Goal: Complete application form

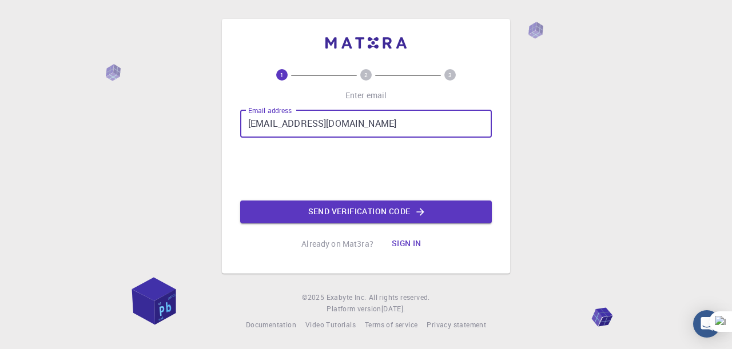
type input "[EMAIL_ADDRESS][DOMAIN_NAME]"
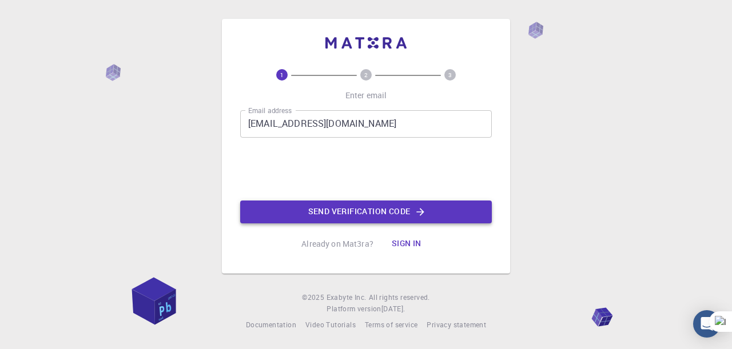
click at [377, 208] on button "Send verification code" at bounding box center [366, 212] width 252 height 23
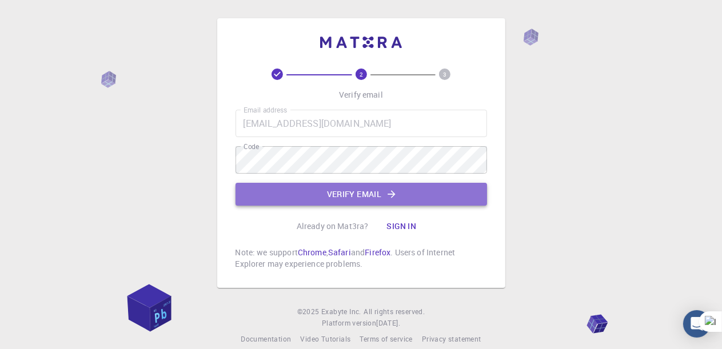
click at [357, 199] on button "Verify email" at bounding box center [362, 194] width 252 height 23
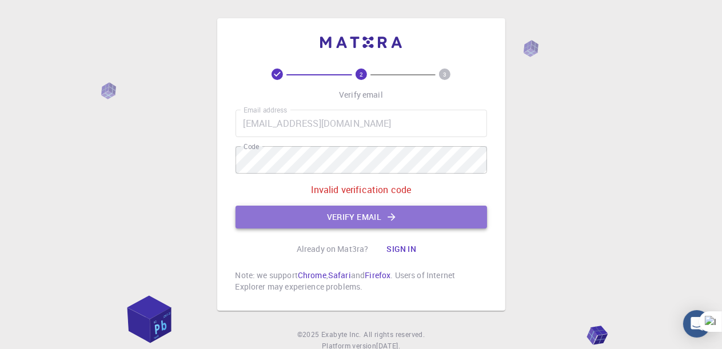
click at [390, 217] on icon "button" at bounding box center [391, 216] width 7 height 7
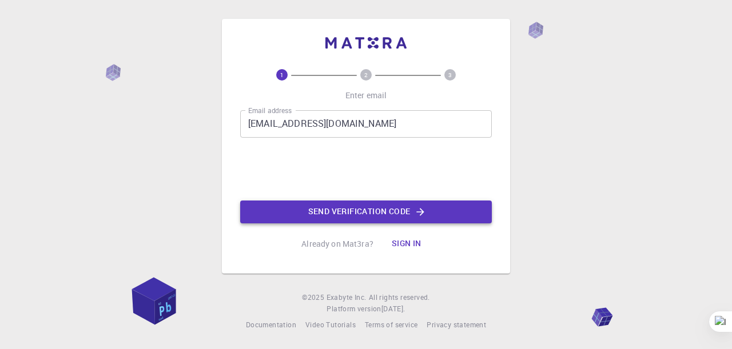
click at [385, 209] on button "Send verification code" at bounding box center [366, 212] width 252 height 23
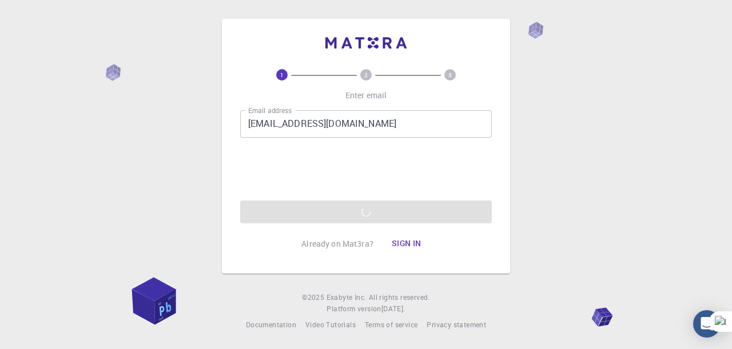
click at [341, 214] on div "Email address naimiamine1982@gmail.com Email address Send verification code" at bounding box center [366, 166] width 252 height 113
click at [372, 214] on div "Email address naimiamine1982@gmail.com Email address Send verification code" at bounding box center [366, 166] width 252 height 113
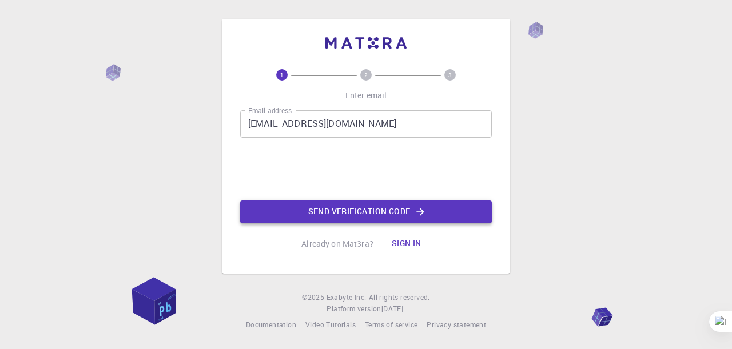
click at [372, 209] on button "Send verification code" at bounding box center [366, 212] width 252 height 23
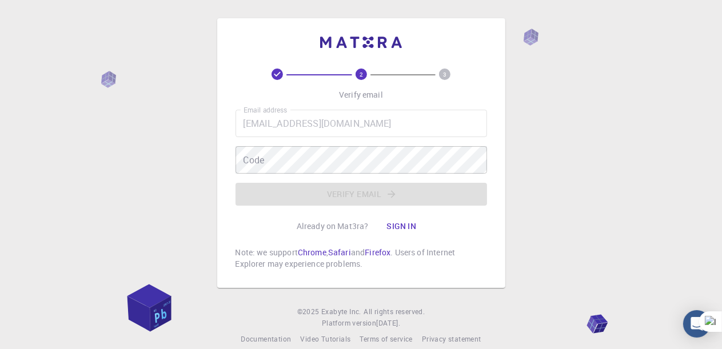
click at [340, 202] on div "Email address naimiamine1982@gmail.com Email address Code Code Verify email" at bounding box center [362, 158] width 252 height 96
click at [340, 199] on div "Email address naimiamine1982@gmail.com Email address Code Code Verify email" at bounding box center [362, 158] width 252 height 96
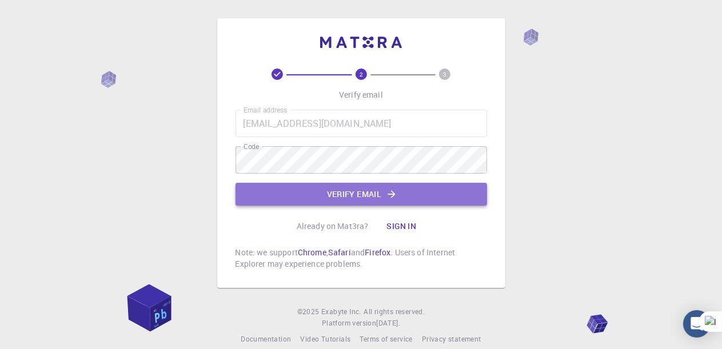
click at [347, 189] on button "Verify email" at bounding box center [362, 194] width 252 height 23
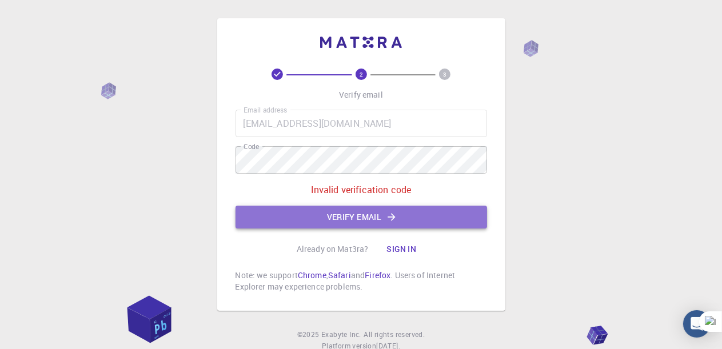
click at [344, 217] on button "Verify email" at bounding box center [362, 217] width 252 height 23
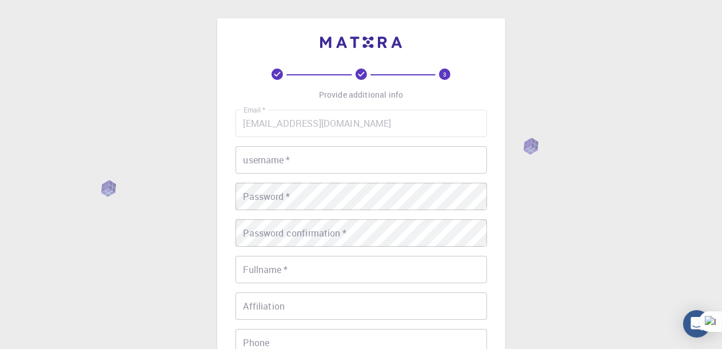
click at [339, 126] on input "[EMAIL_ADDRESS][DOMAIN_NAME]" at bounding box center [362, 123] width 252 height 27
click at [333, 121] on input "[EMAIL_ADDRESS][DOMAIN_NAME]" at bounding box center [362, 123] width 252 height 27
click at [311, 160] on input "username   *" at bounding box center [362, 159] width 252 height 27
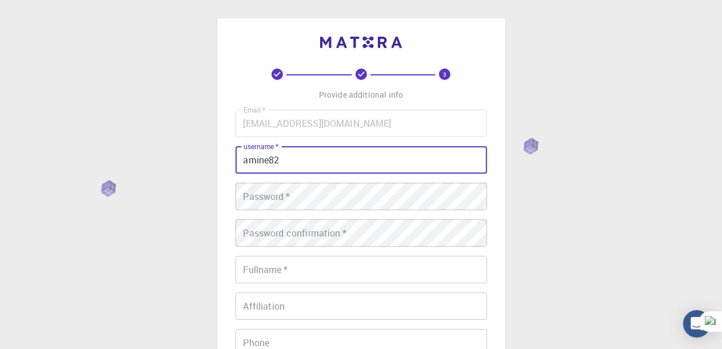
type input "amine82"
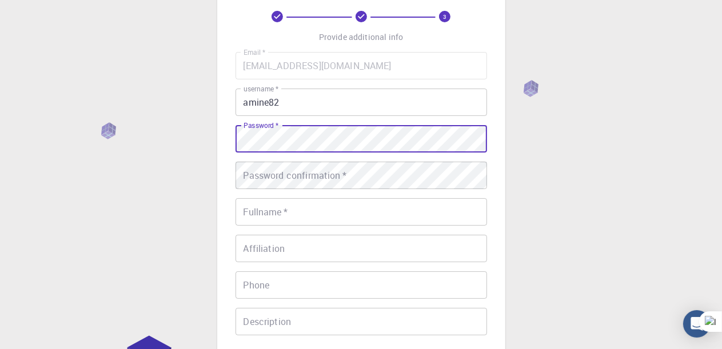
scroll to position [60, 0]
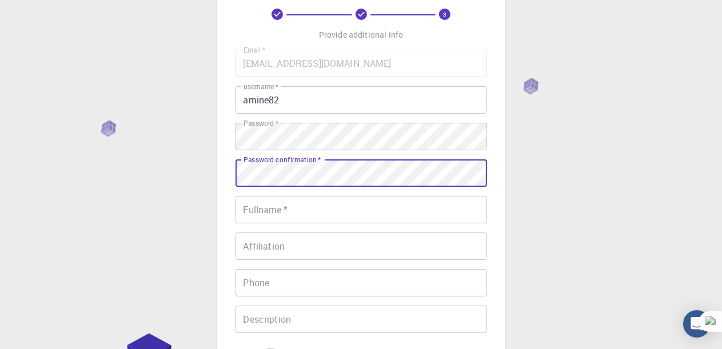
click at [347, 218] on input "Fullname   *" at bounding box center [362, 209] width 252 height 27
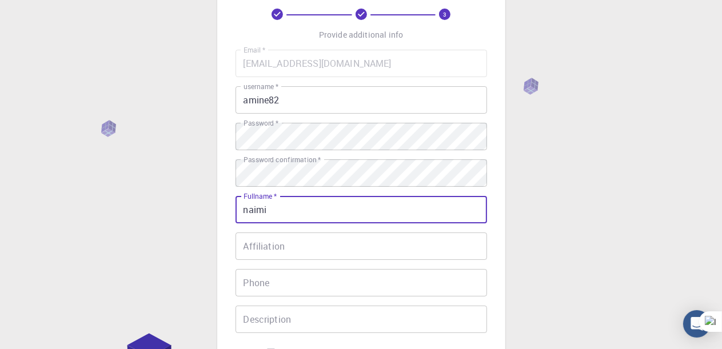
type input "naimi"
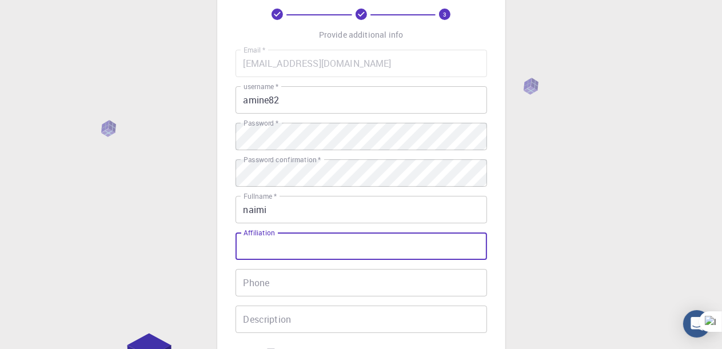
click at [328, 250] on input "Affiliation" at bounding box center [362, 246] width 252 height 27
type input "alger"
click at [311, 280] on input "Phone" at bounding box center [362, 282] width 252 height 27
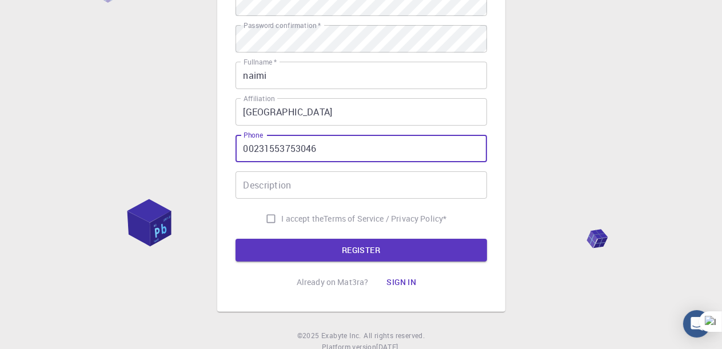
scroll to position [197, 0]
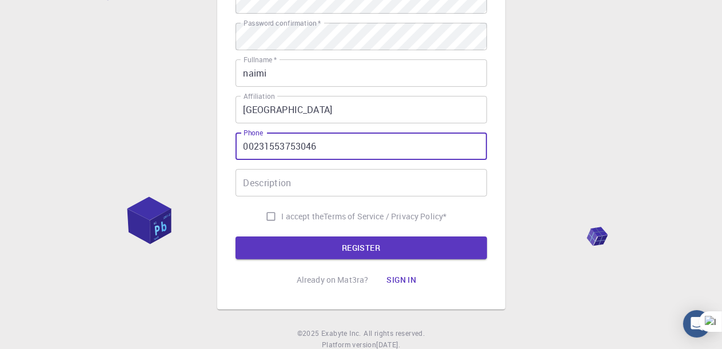
type input "00231553753046"
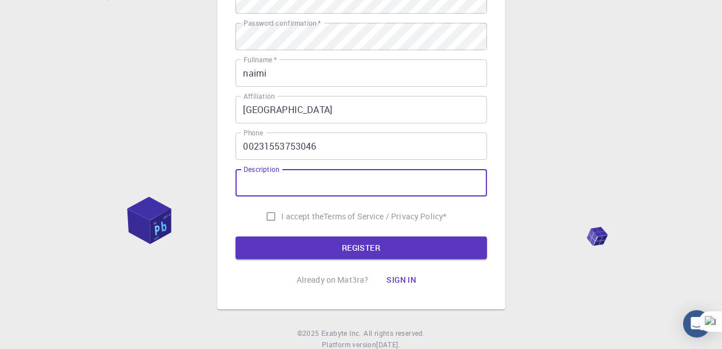
click at [350, 182] on input "Description" at bounding box center [362, 182] width 252 height 27
type input "merci"
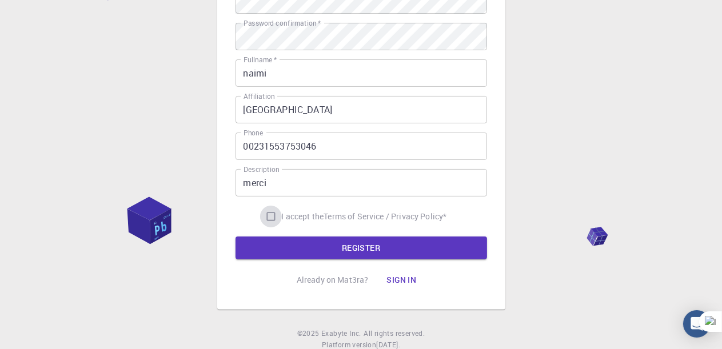
click at [266, 216] on input "I accept the Terms of Service / Privacy Policy *" at bounding box center [271, 217] width 22 height 22
checkbox input "true"
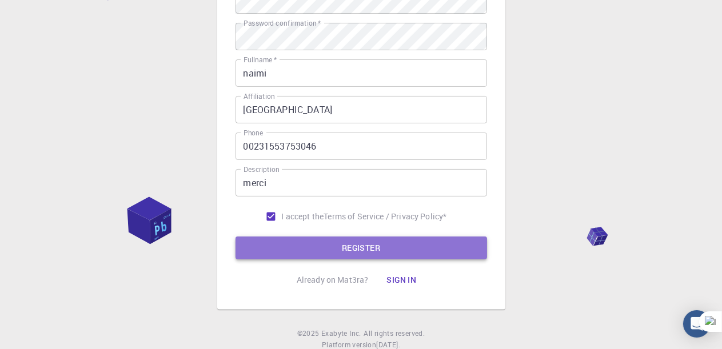
click at [354, 249] on button "REGISTER" at bounding box center [362, 248] width 252 height 23
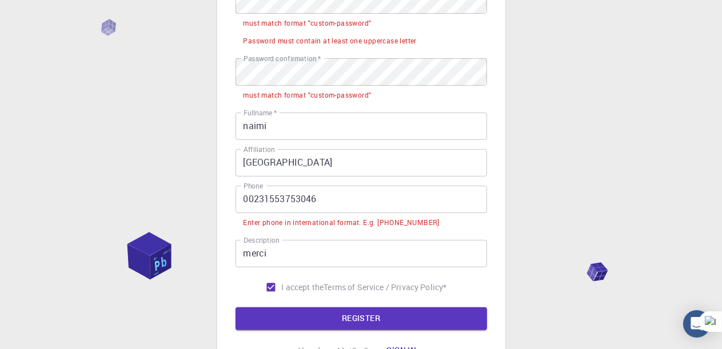
click at [252, 198] on input "00231553753046" at bounding box center [362, 199] width 252 height 27
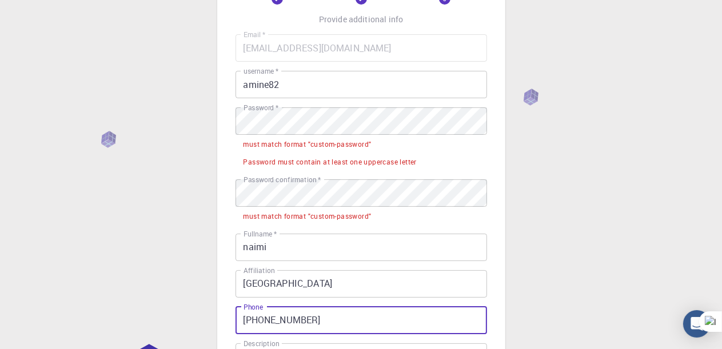
scroll to position [67, 0]
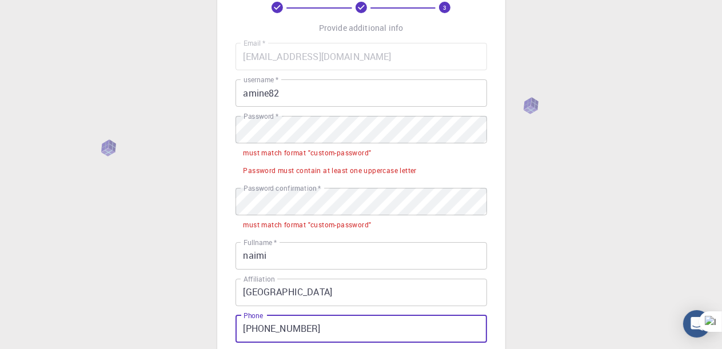
type input "+231553753046"
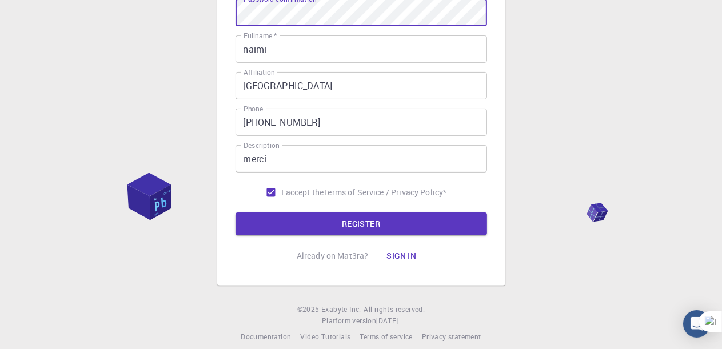
scroll to position [232, 0]
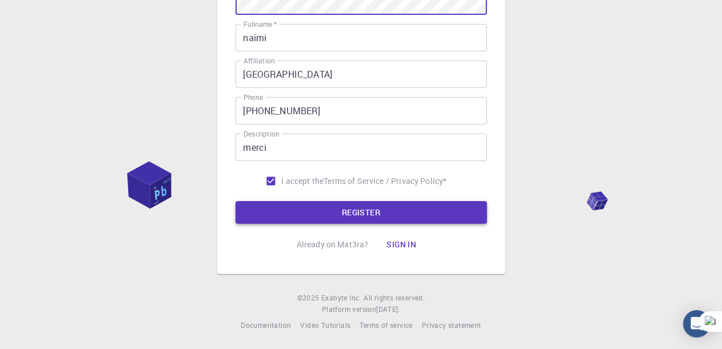
click at [350, 214] on button "REGISTER" at bounding box center [362, 212] width 252 height 23
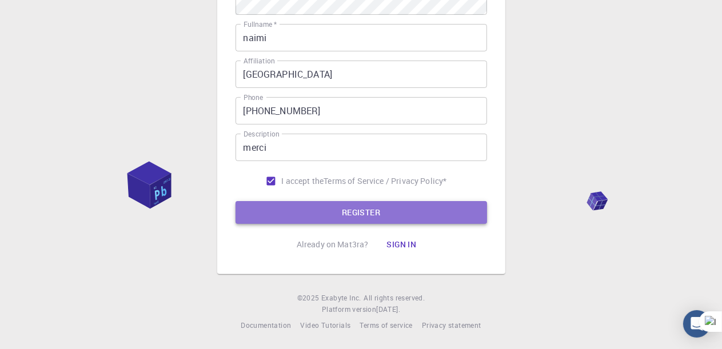
click at [380, 209] on button "REGISTER" at bounding box center [362, 212] width 252 height 23
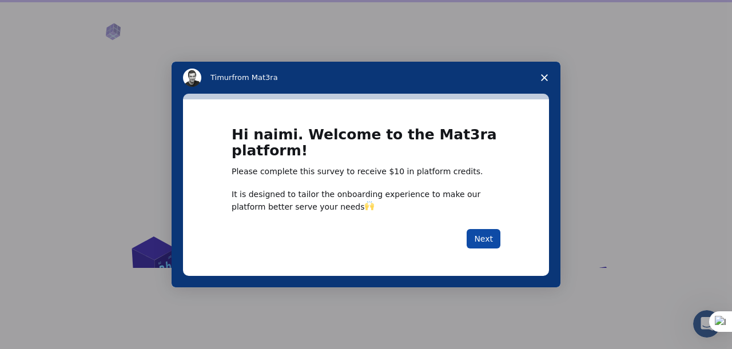
click at [487, 237] on button "Next" at bounding box center [484, 238] width 34 height 19
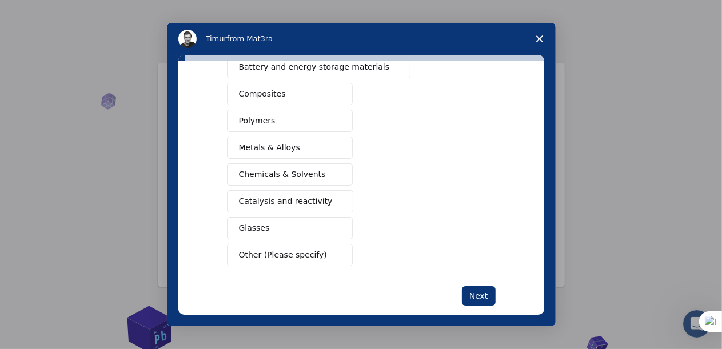
scroll to position [200, 0]
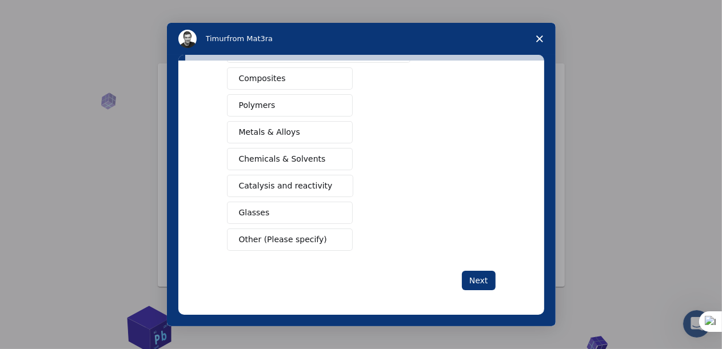
click at [309, 238] on span "Other (Please specify)" at bounding box center [283, 240] width 88 height 12
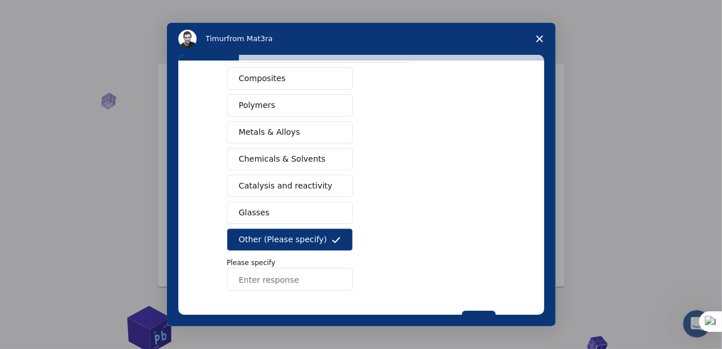
scroll to position [240, 0]
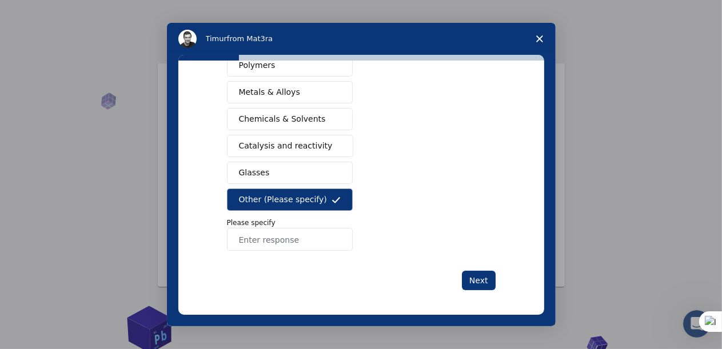
click at [256, 241] on input "Enter response" at bounding box center [290, 239] width 126 height 23
click at [288, 235] on input "Enter response" at bounding box center [290, 239] width 126 height 23
click at [476, 277] on button "Next" at bounding box center [479, 280] width 34 height 19
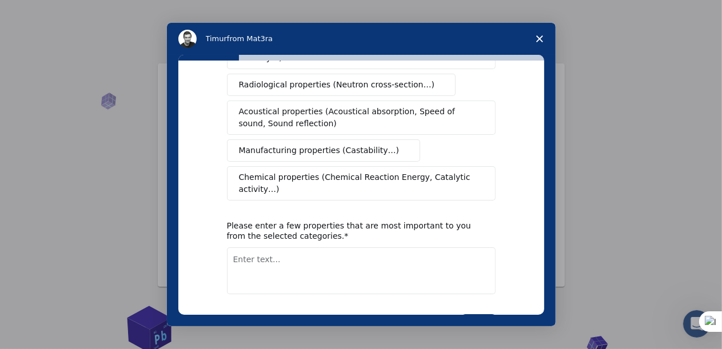
scroll to position [0, 0]
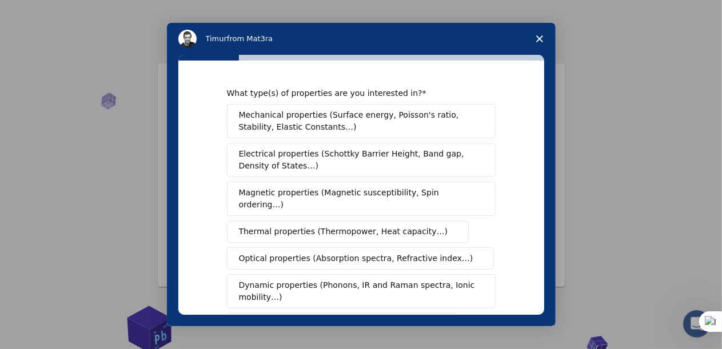
click at [269, 248] on button "Optical properties (Absorption spectra, Refractive index…)" at bounding box center [361, 259] width 268 height 22
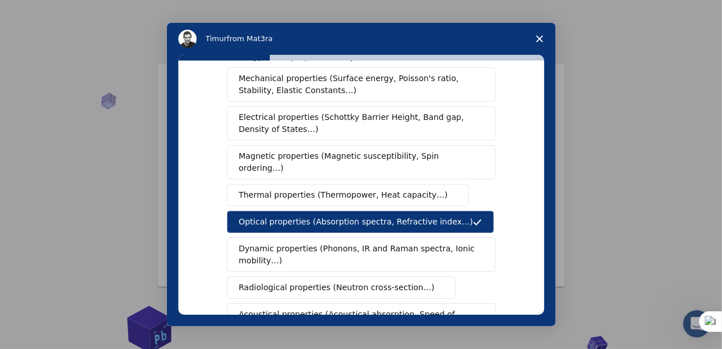
scroll to position [36, 0]
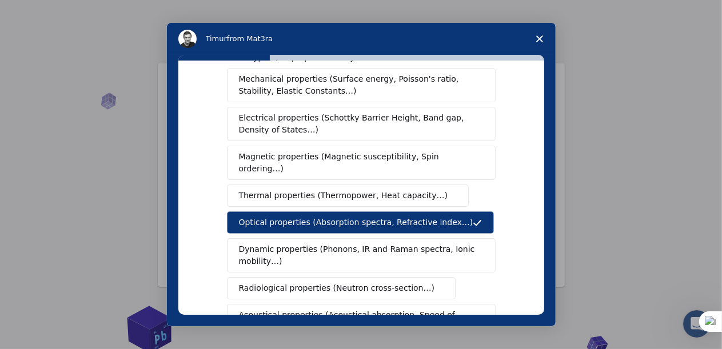
click at [448, 213] on button "Optical properties (Absorption spectra, Refractive index…)" at bounding box center [361, 223] width 268 height 22
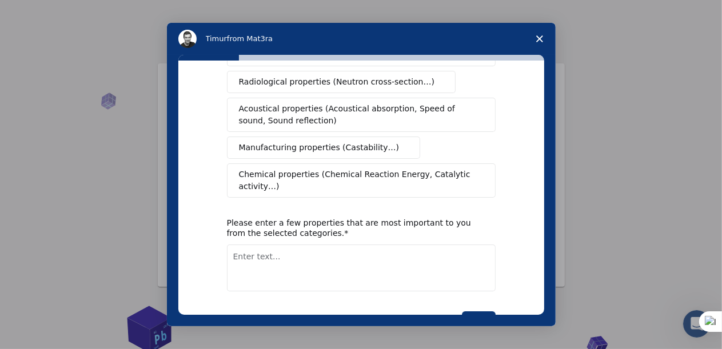
scroll to position [259, 0]
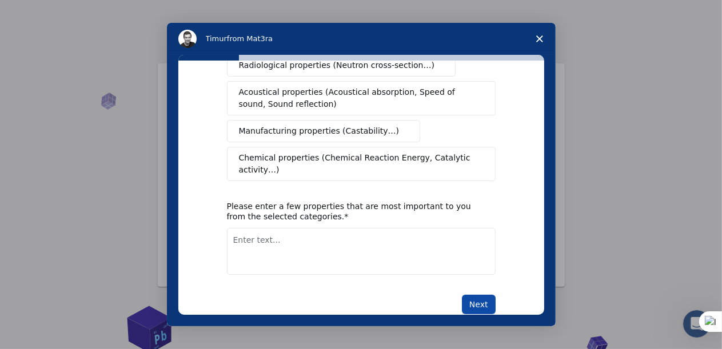
click at [478, 295] on button "Next" at bounding box center [479, 304] width 34 height 19
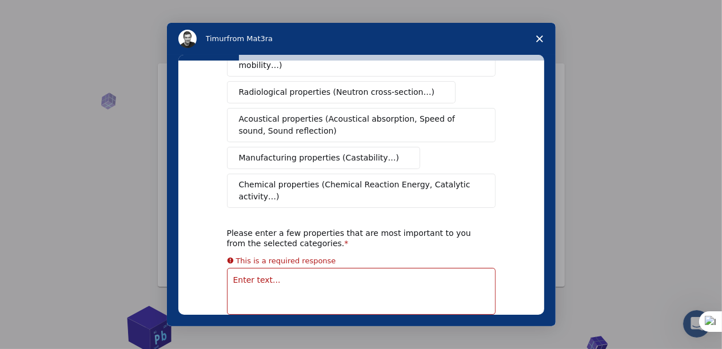
scroll to position [286, 0]
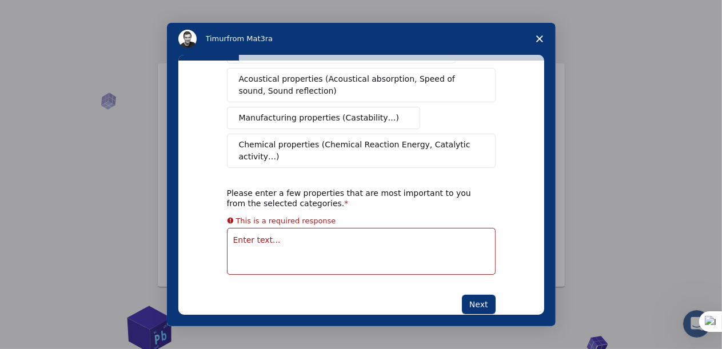
click at [329, 228] on textarea "Enter text..." at bounding box center [361, 251] width 269 height 47
click at [314, 228] on textarea "Enter text..." at bounding box center [361, 251] width 269 height 47
click at [253, 228] on textarea "Enter text..." at bounding box center [361, 251] width 269 height 47
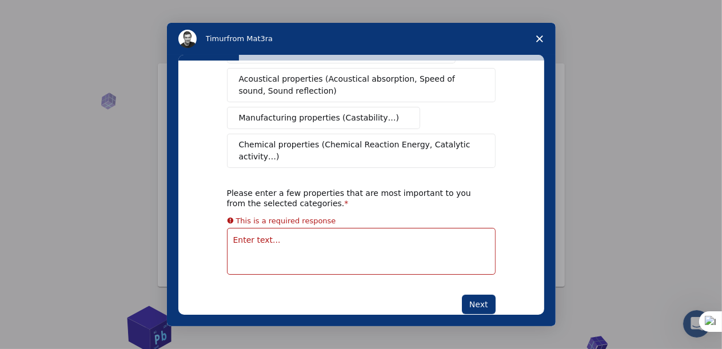
click at [258, 188] on div "Please enter a few properties that are most important to you from the selected …" at bounding box center [353, 198] width 252 height 21
click at [245, 214] on div "This is a required response" at bounding box center [286, 220] width 100 height 13
click at [241, 228] on textarea "Enter text..." at bounding box center [361, 251] width 269 height 47
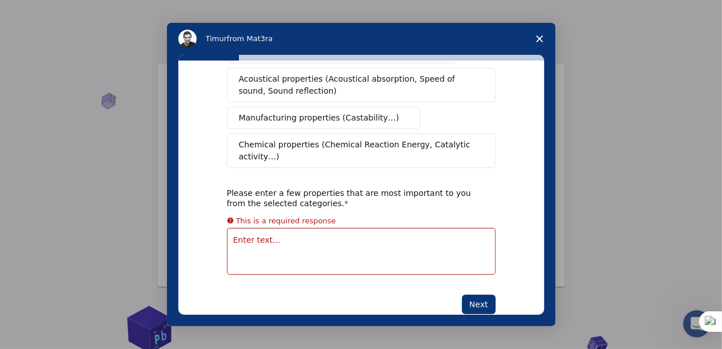
drag, startPoint x: 241, startPoint y: 221, endPoint x: 271, endPoint y: 226, distance: 30.1
click at [271, 228] on textarea "Enter text..." at bounding box center [361, 251] width 269 height 47
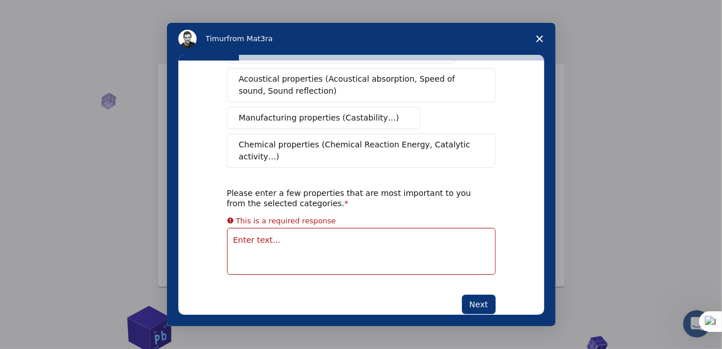
click at [271, 228] on textarea "Enter text..." at bounding box center [361, 251] width 269 height 47
click at [323, 139] on span "Chemical properties (Chemical Reaction Energy, Catalytic activity…)" at bounding box center [357, 151] width 237 height 24
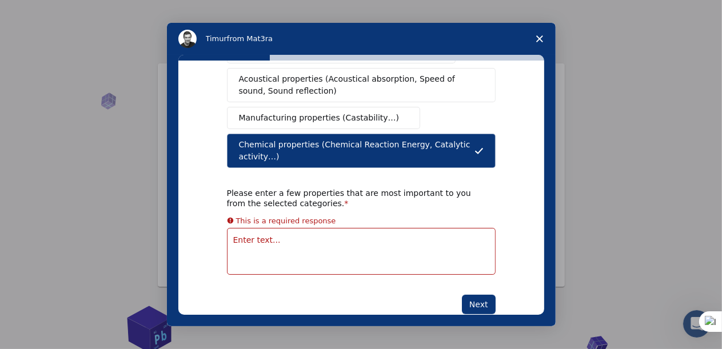
click at [412, 235] on textarea "Enter text..." at bounding box center [361, 251] width 269 height 47
click at [455, 139] on span "Chemical properties (Chemical Reaction Energy, Catalytic activity…)" at bounding box center [357, 151] width 236 height 24
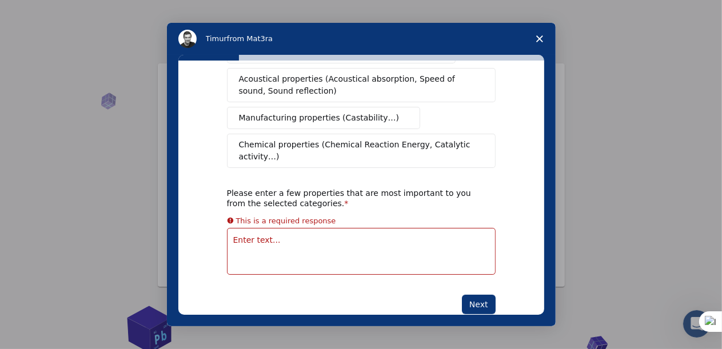
click at [371, 228] on textarea "Enter text..." at bounding box center [361, 251] width 269 height 47
click at [244, 188] on div "Please enter a few properties that are most important to you from the selected …" at bounding box center [353, 198] width 252 height 21
click at [228, 217] on icon "Intercom messenger" at bounding box center [230, 220] width 7 height 7
click at [229, 228] on textarea "Enter text..." at bounding box center [361, 251] width 269 height 47
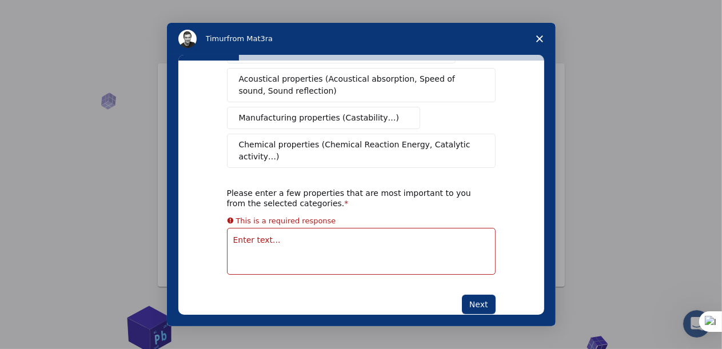
click at [229, 228] on textarea "Enter text..." at bounding box center [361, 251] width 269 height 47
click at [539, 39] on polygon "Close survey" at bounding box center [539, 38] width 7 height 7
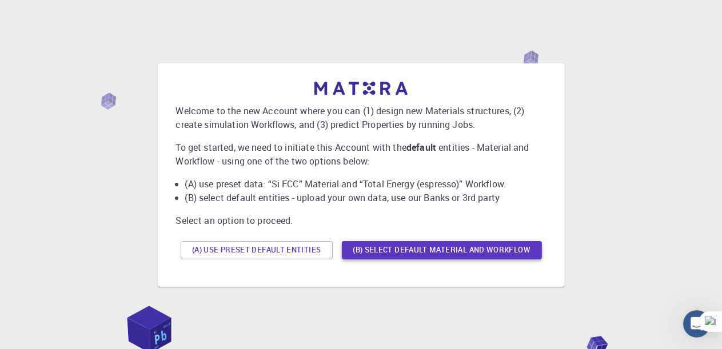
click at [469, 252] on button "(B) Select default material and workflow" at bounding box center [442, 250] width 200 height 18
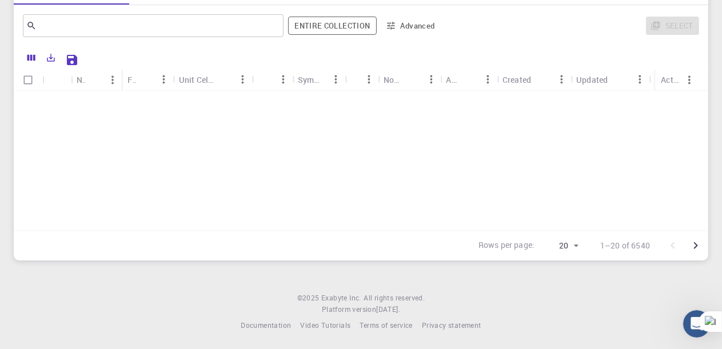
scroll to position [0, 0]
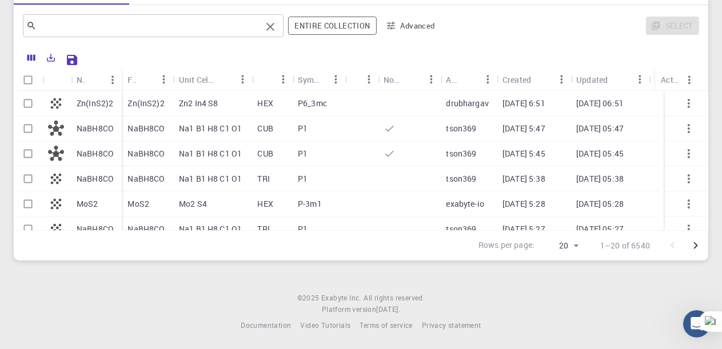
click at [96, 26] on input "text" at bounding box center [149, 26] width 225 height 16
click at [34, 26] on icon at bounding box center [31, 26] width 10 height 10
drag, startPoint x: 34, startPoint y: 26, endPoint x: 48, endPoint y: 20, distance: 14.9
click at [48, 20] on div "​" at bounding box center [153, 25] width 261 height 23
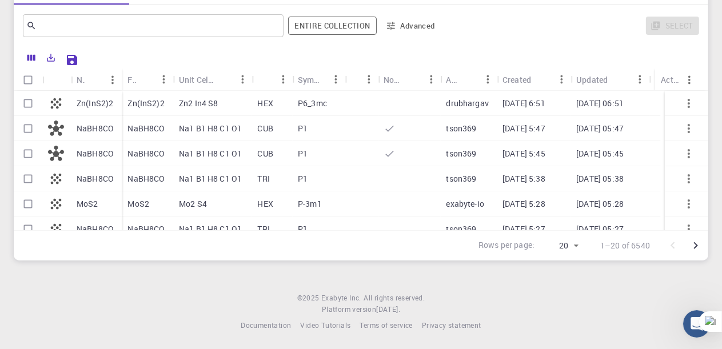
drag, startPoint x: 48, startPoint y: 20, endPoint x: 192, endPoint y: 5, distance: 144.3
click at [192, 5] on div "​ Entire collection Advanced Select" at bounding box center [361, 25] width 695 height 41
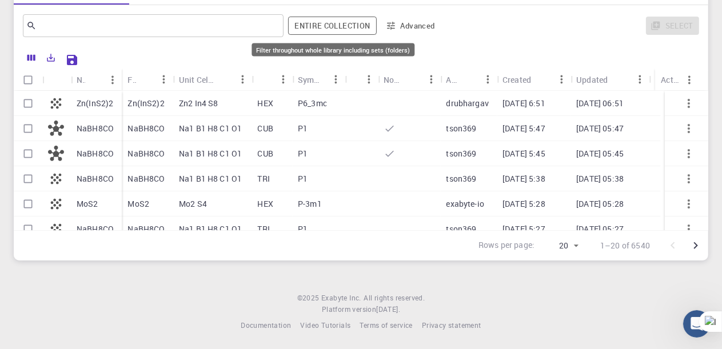
click at [332, 23] on button "Entire collection" at bounding box center [332, 26] width 88 height 18
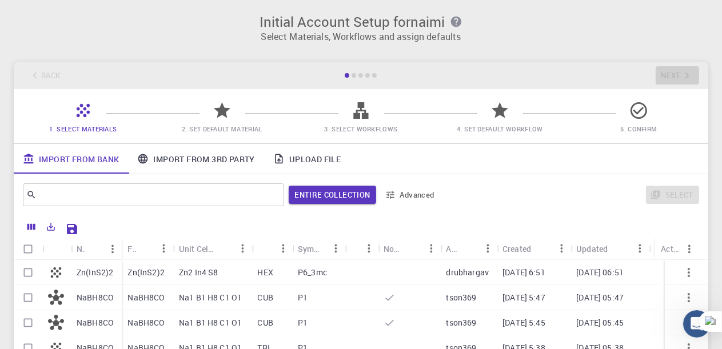
click at [224, 113] on icon at bounding box center [222, 110] width 17 height 16
click at [213, 197] on input "text" at bounding box center [149, 195] width 225 height 16
click at [418, 195] on button "Advanced" at bounding box center [410, 195] width 59 height 18
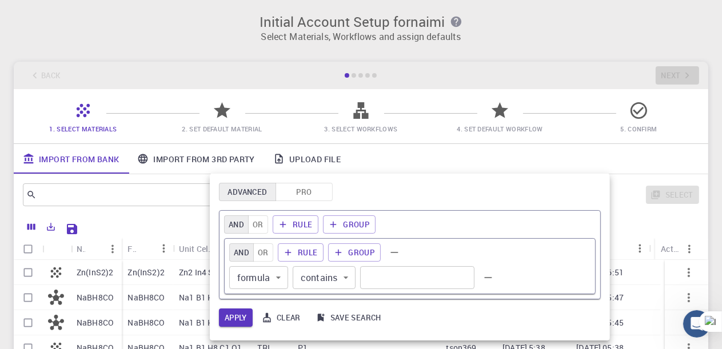
click at [414, 172] on div at bounding box center [361, 174] width 722 height 349
